Goal: Information Seeking & Learning: Find contact information

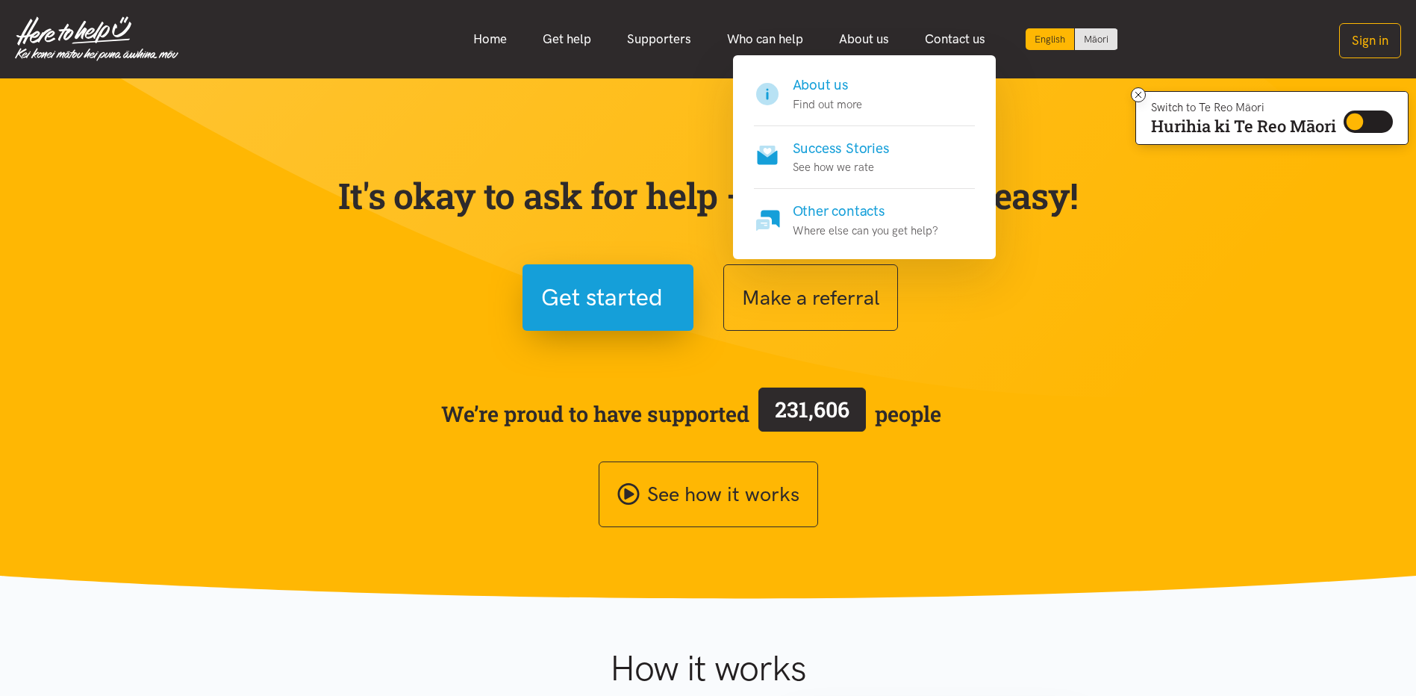
click at [823, 81] on h4 "About us" at bounding box center [827, 85] width 69 height 21
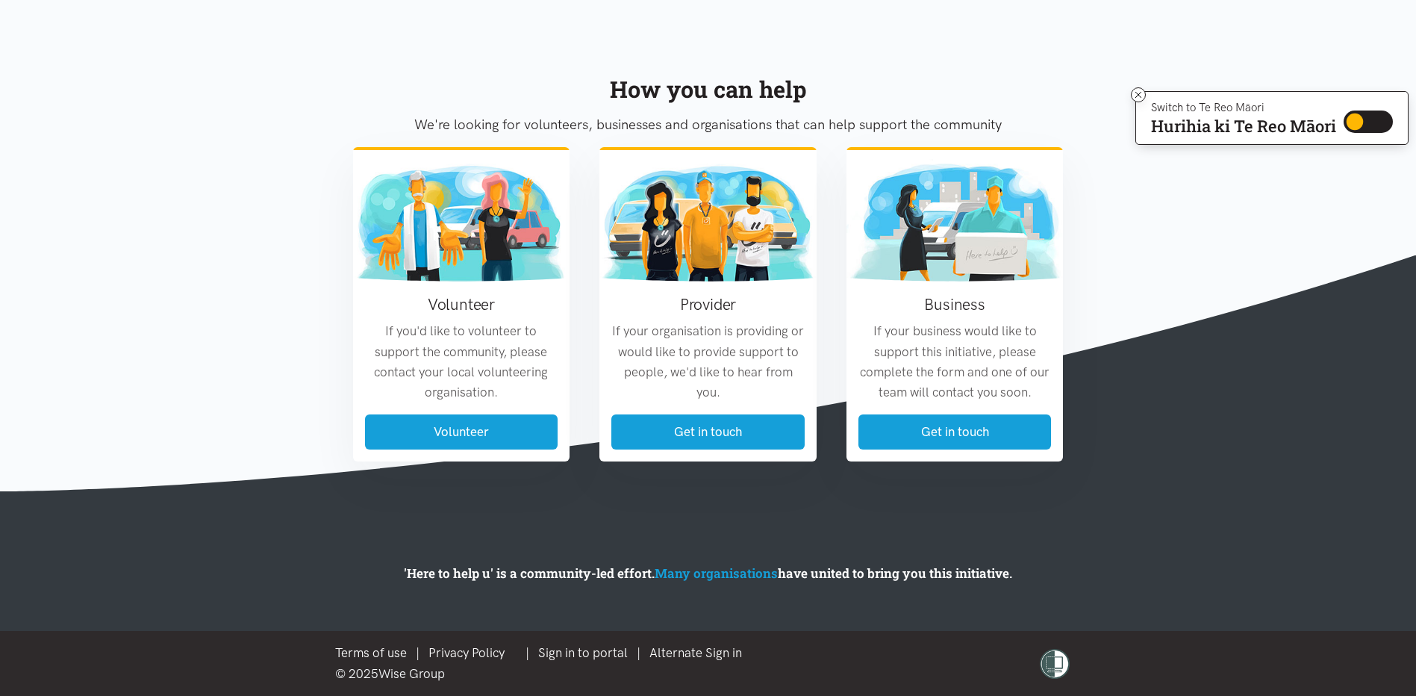
scroll to position [1626, 0]
click at [695, 570] on link "Many organisations" at bounding box center [716, 572] width 123 height 17
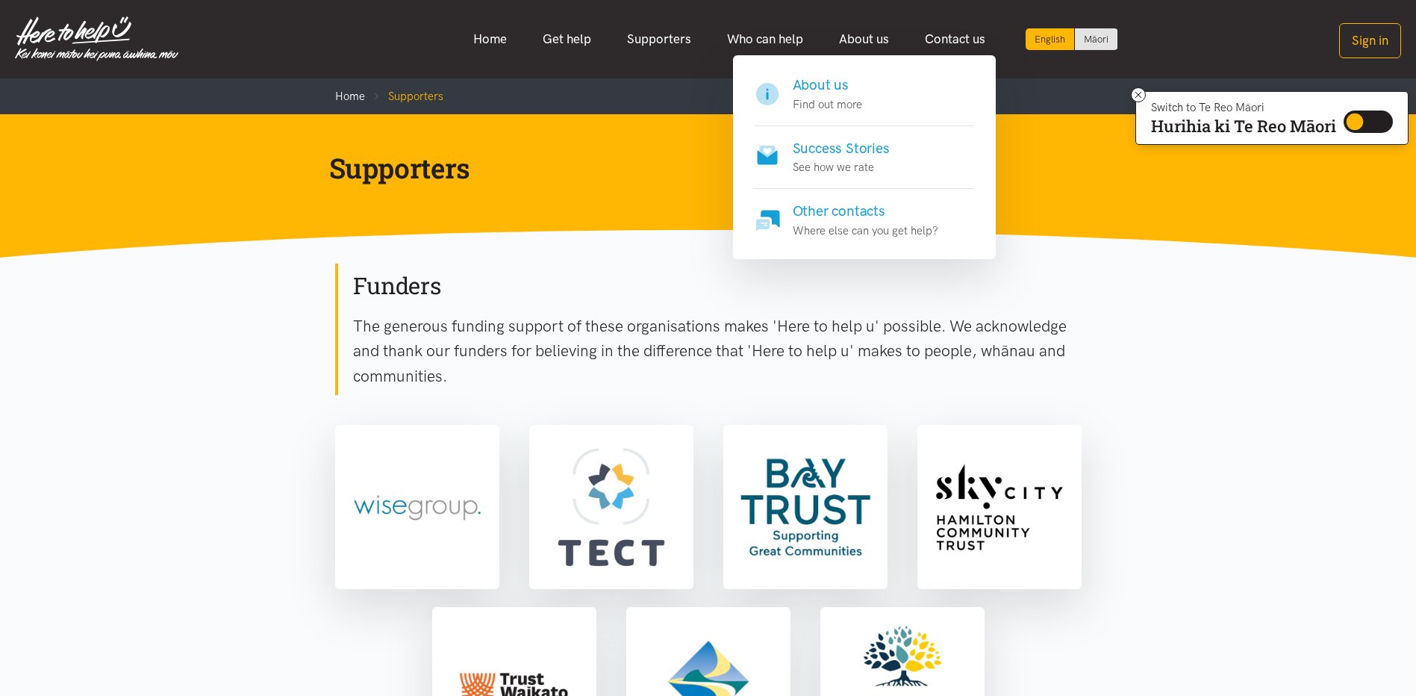
click at [829, 211] on h4 "Other contacts" at bounding box center [866, 211] width 146 height 21
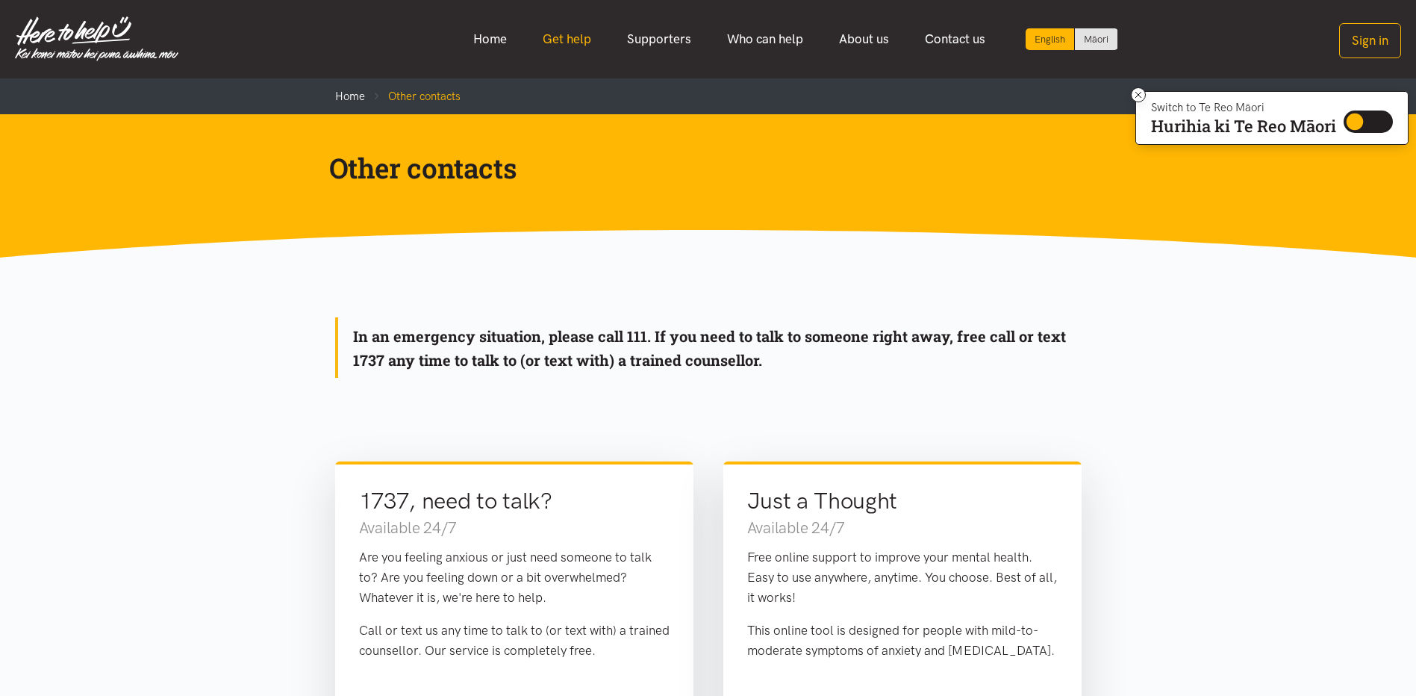
click at [573, 40] on link "Get help" at bounding box center [567, 39] width 84 height 32
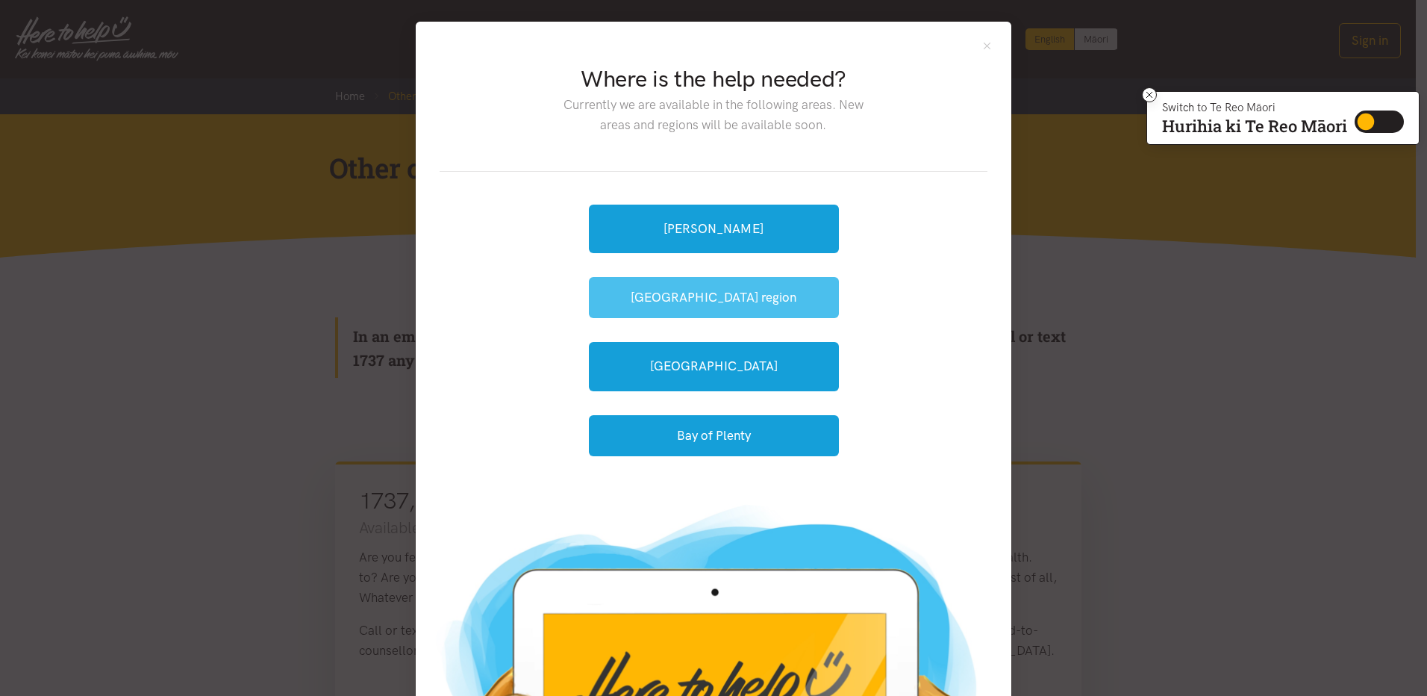
click at [702, 299] on button "[GEOGRAPHIC_DATA] region" at bounding box center [714, 297] width 250 height 41
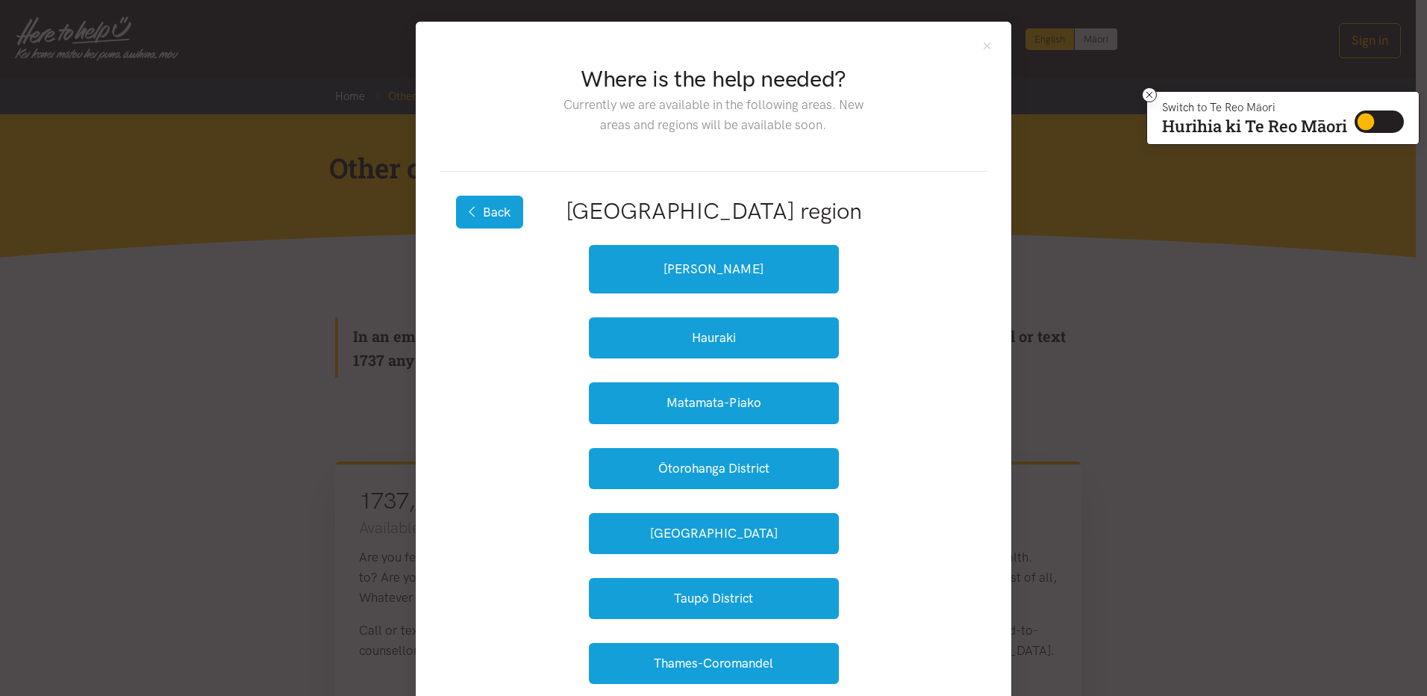
click at [492, 215] on button "Back" at bounding box center [489, 212] width 67 height 33
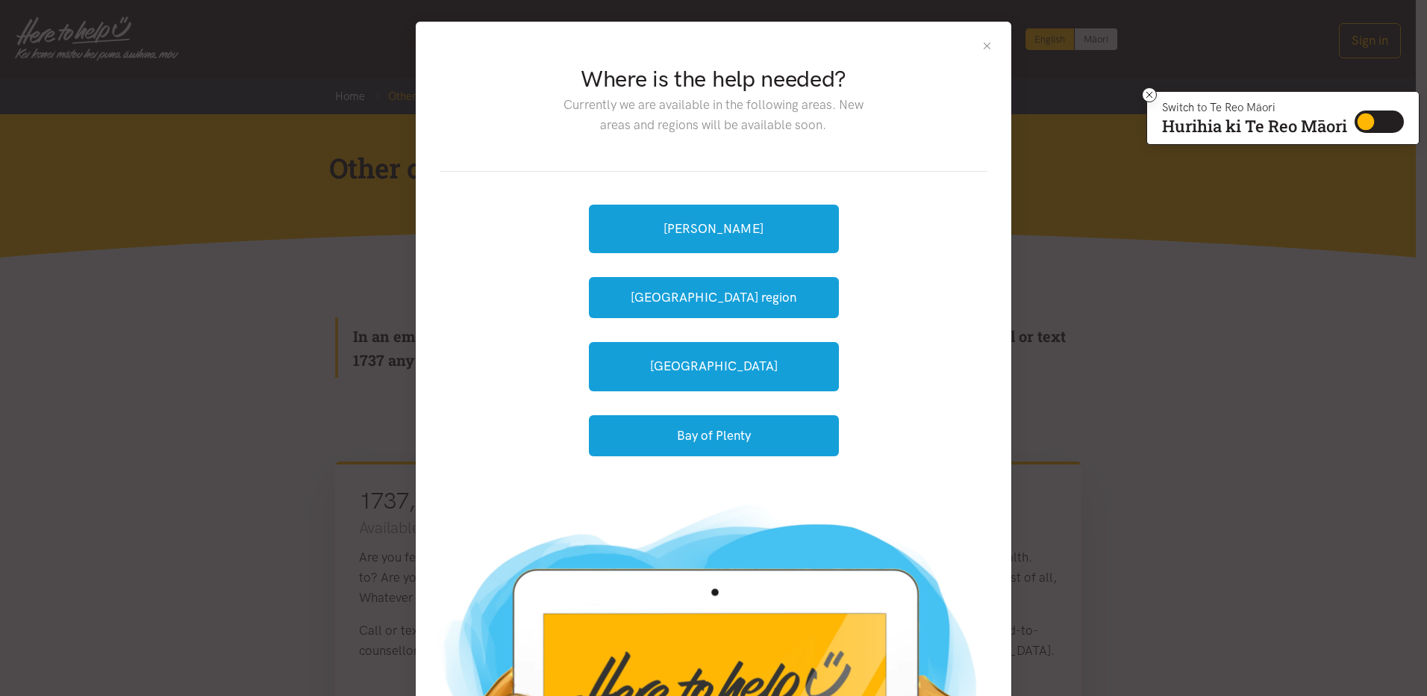
click at [981, 45] on button "Close" at bounding box center [987, 46] width 13 height 13
